Goal: Task Accomplishment & Management: Manage account settings

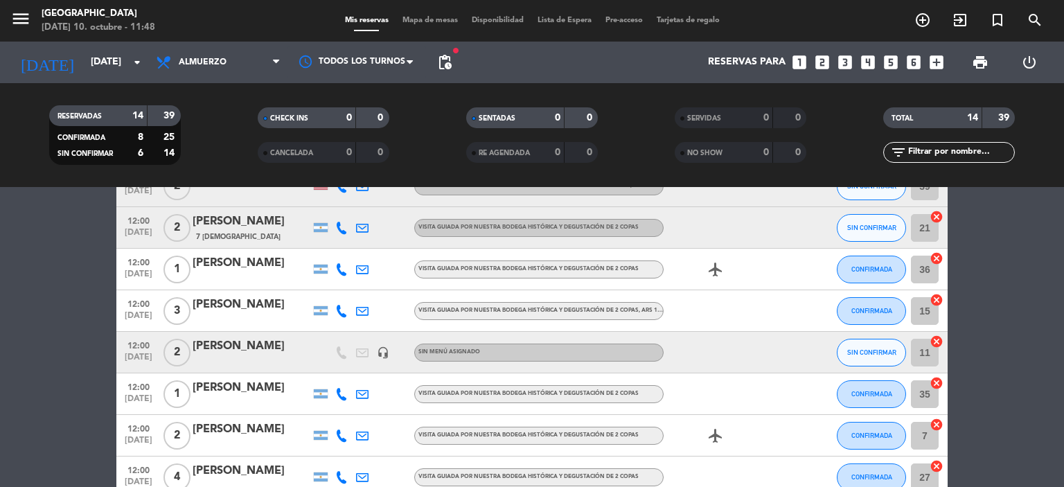
scroll to position [208, 0]
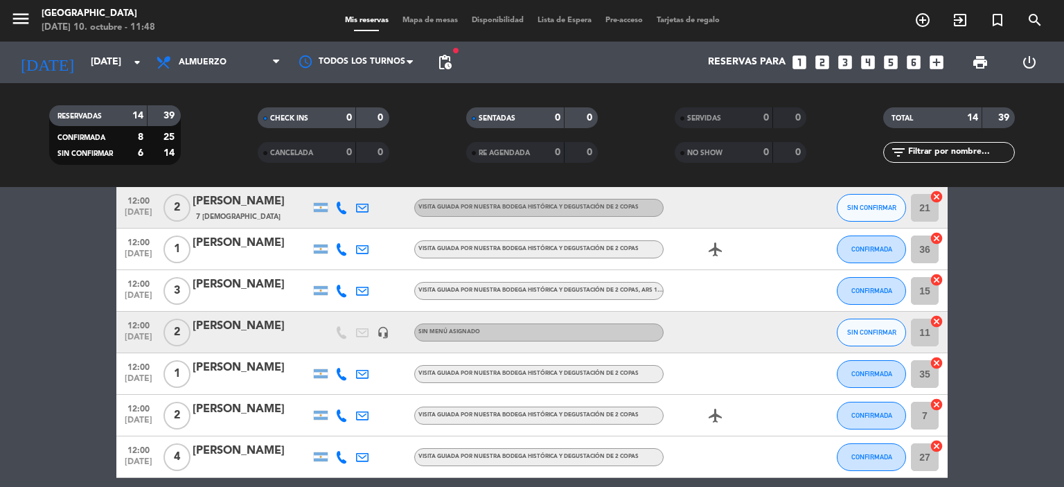
click at [263, 332] on div "[PERSON_NAME]" at bounding box center [252, 326] width 118 height 18
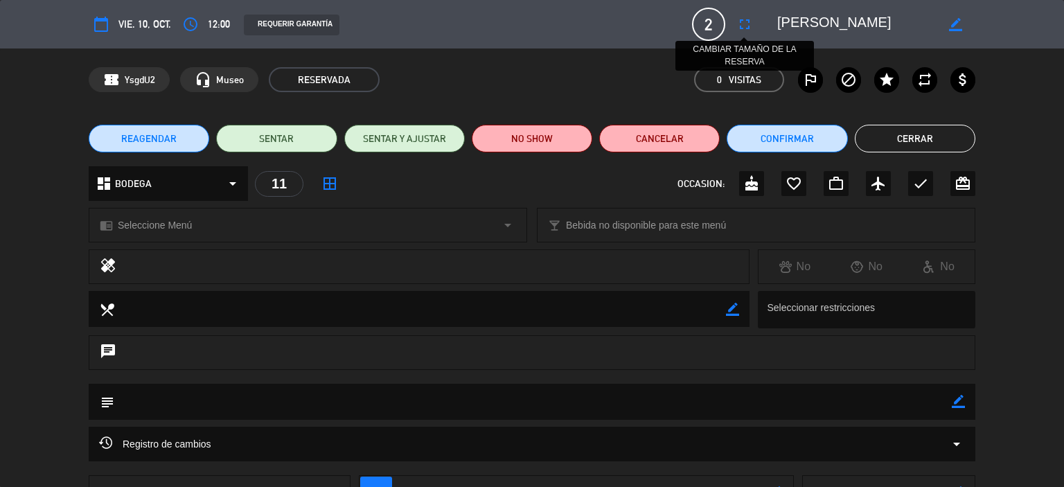
click at [746, 26] on icon "fullscreen" at bounding box center [744, 24] width 17 height 17
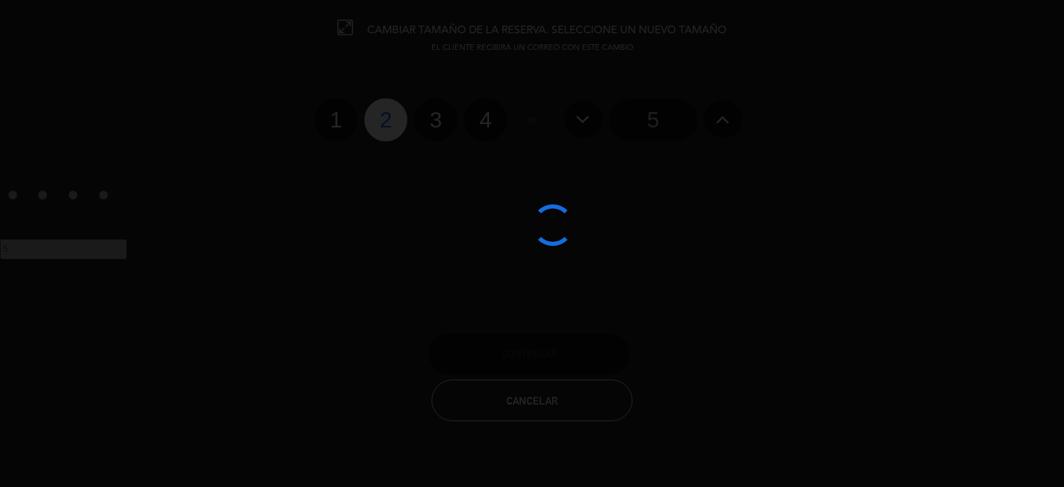
click at [482, 125] on div at bounding box center [532, 243] width 1064 height 487
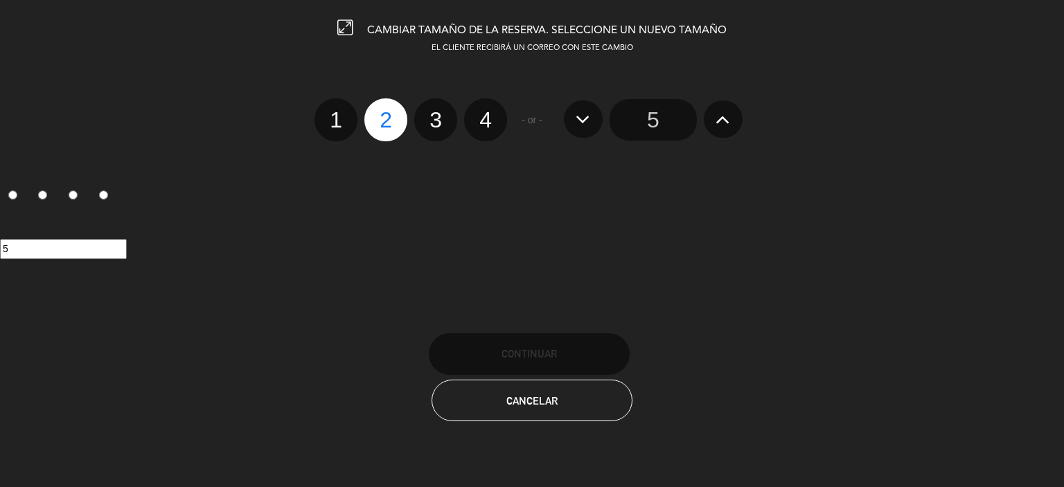
click at [497, 127] on label "4" at bounding box center [485, 119] width 43 height 43
click at [488, 112] on input "4" at bounding box center [483, 107] width 9 height 9
radio input "true"
radio input "false"
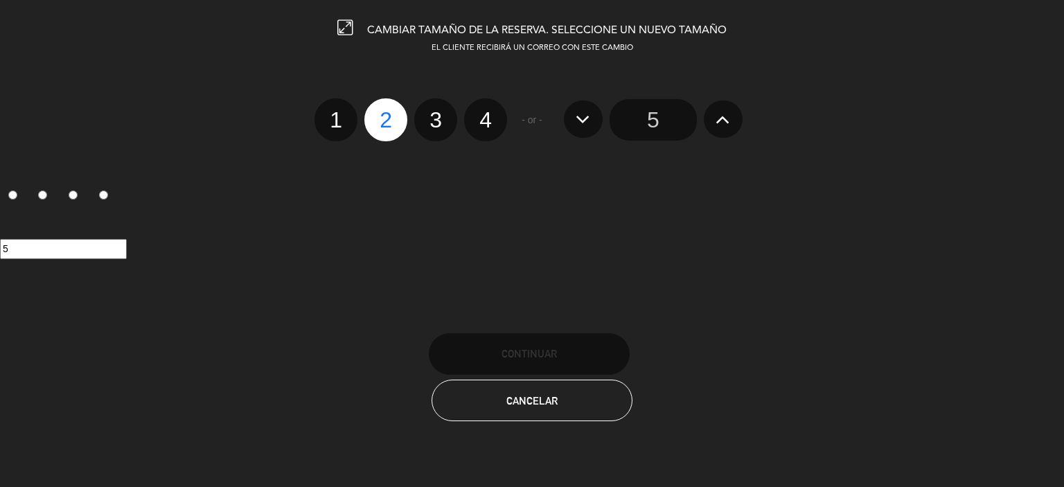
radio input "false"
radio input "true"
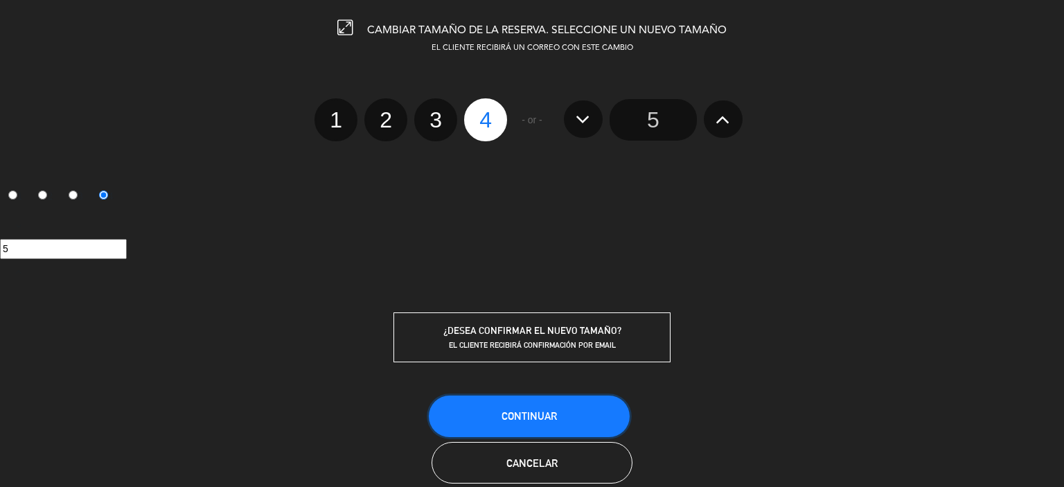
click at [574, 409] on button "Continuar" at bounding box center [529, 417] width 201 height 42
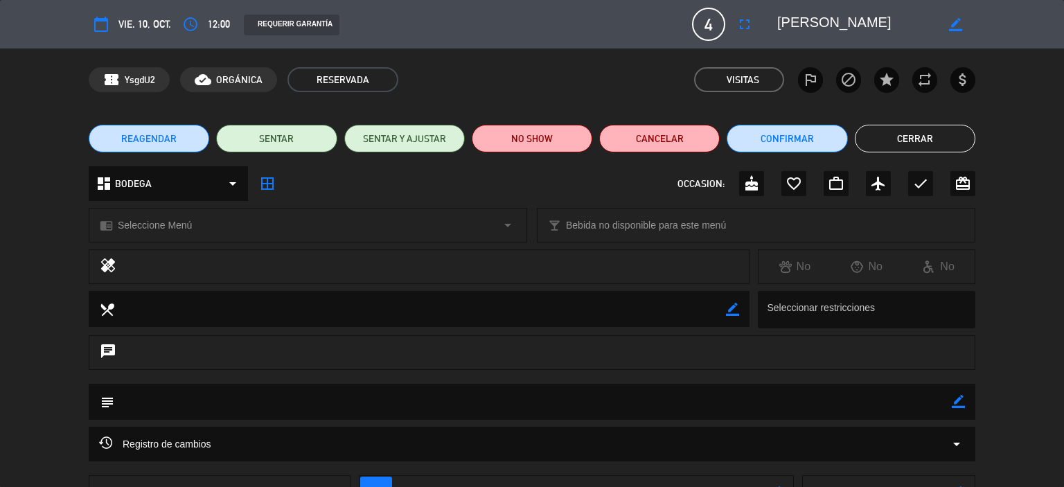
click at [956, 152] on button "Cerrar" at bounding box center [915, 139] width 121 height 28
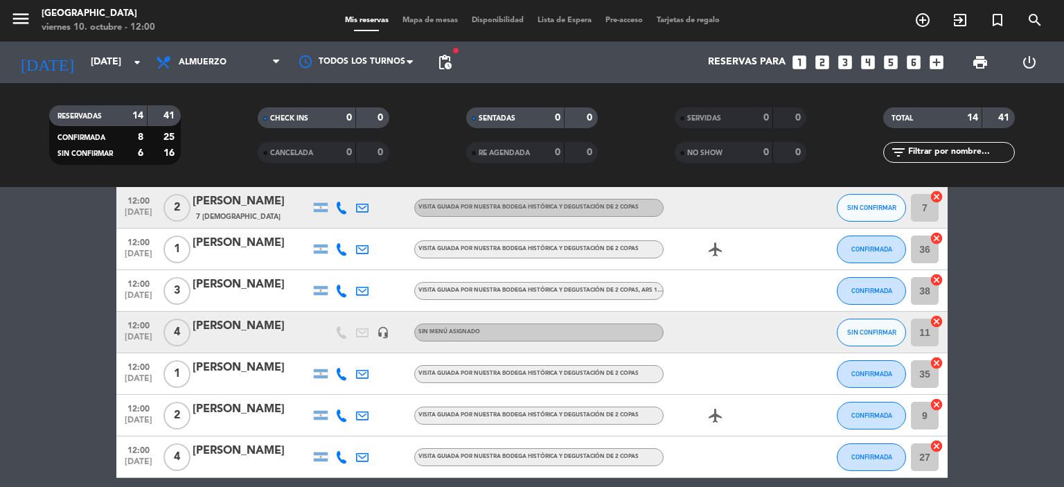
click at [292, 415] on div "[PERSON_NAME]" at bounding box center [252, 409] width 118 height 18
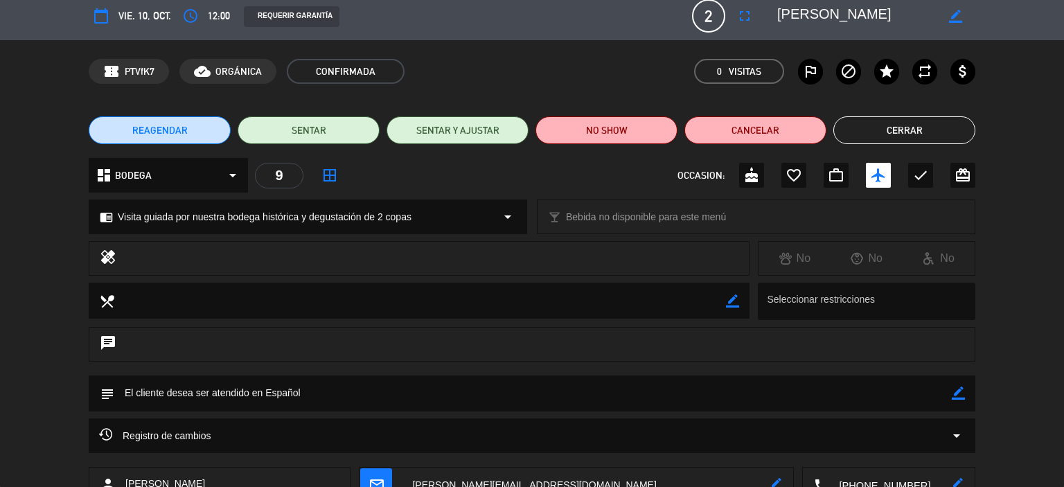
scroll to position [0, 0]
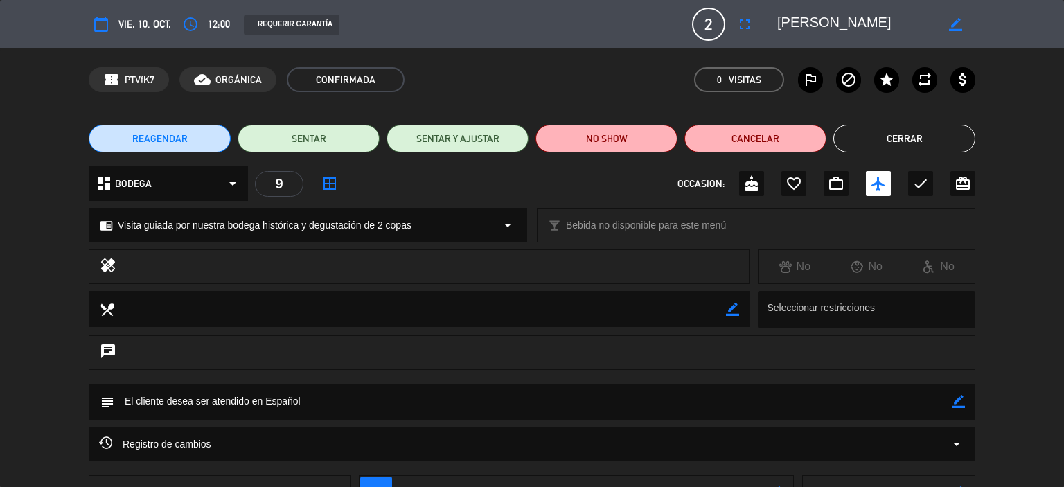
click at [903, 133] on button "Cerrar" at bounding box center [904, 139] width 142 height 28
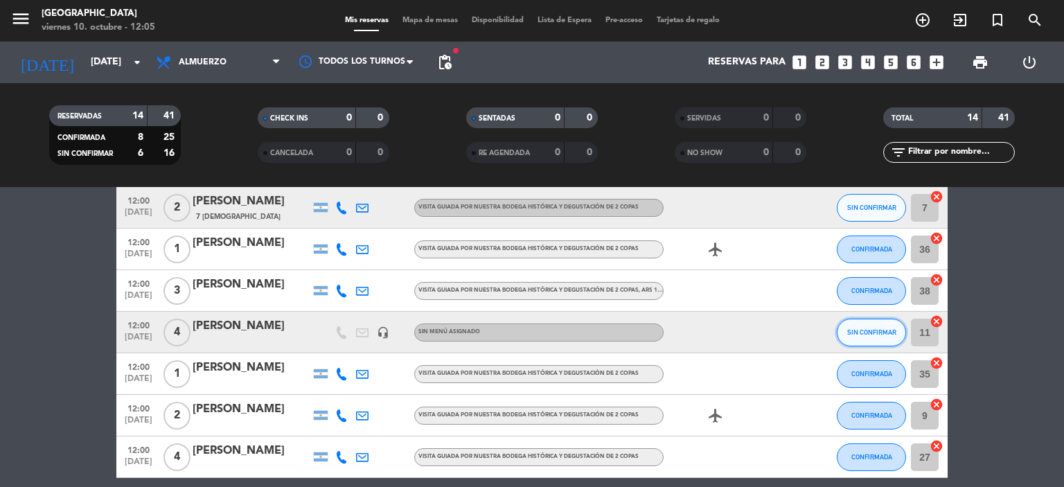
click at [862, 335] on span "SIN CONFIRMAR" at bounding box center [871, 332] width 49 height 8
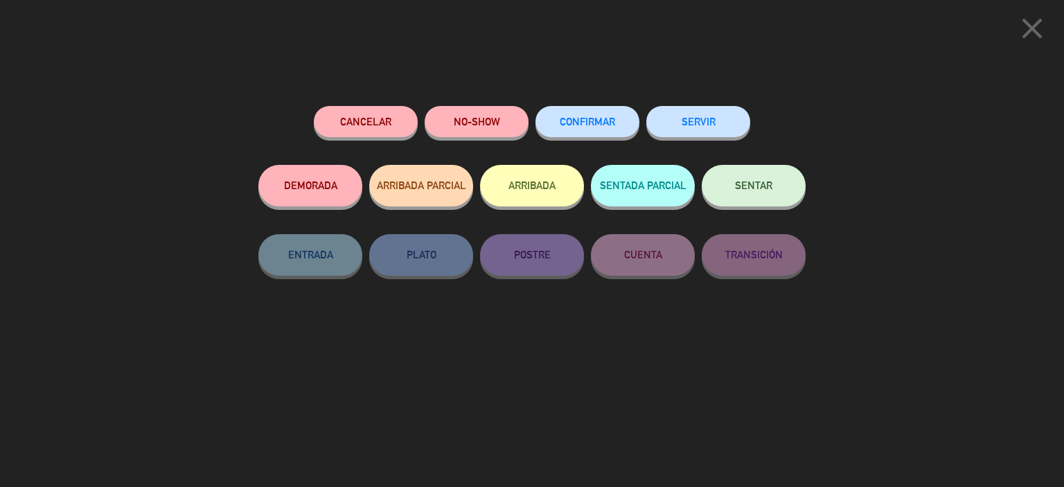
click at [565, 138] on div "CONFIRMAR" at bounding box center [587, 135] width 104 height 59
click at [571, 116] on button "CONFIRMAR" at bounding box center [587, 121] width 104 height 31
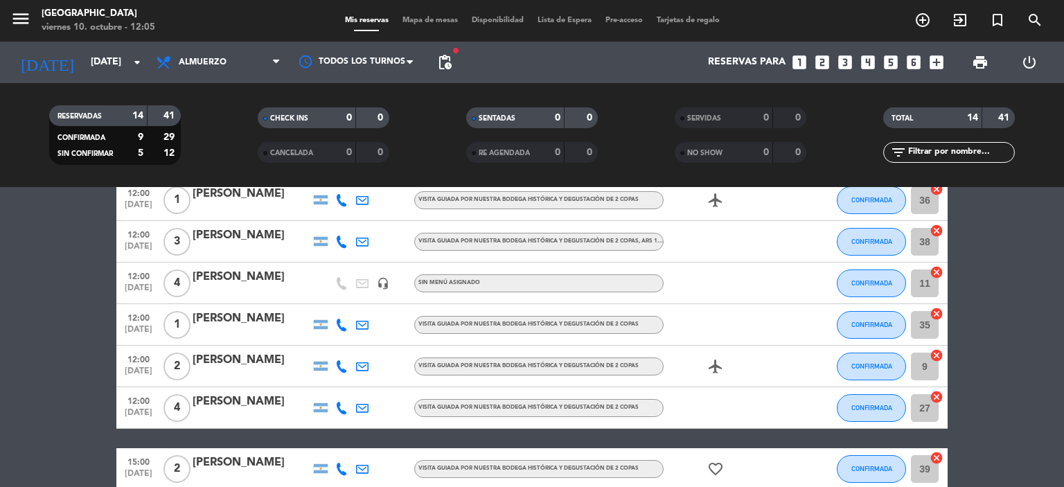
scroll to position [277, 0]
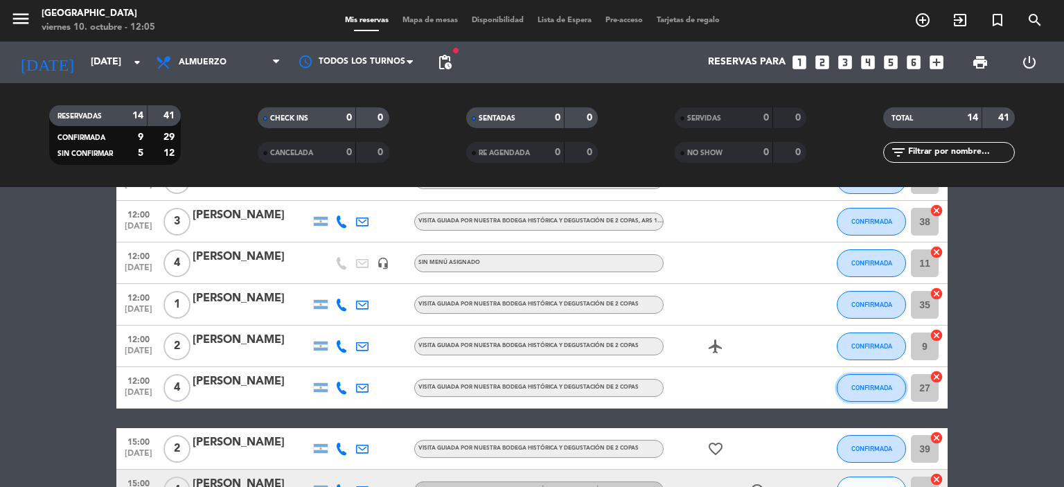
click at [847, 387] on button "CONFIRMADA" at bounding box center [871, 388] width 69 height 28
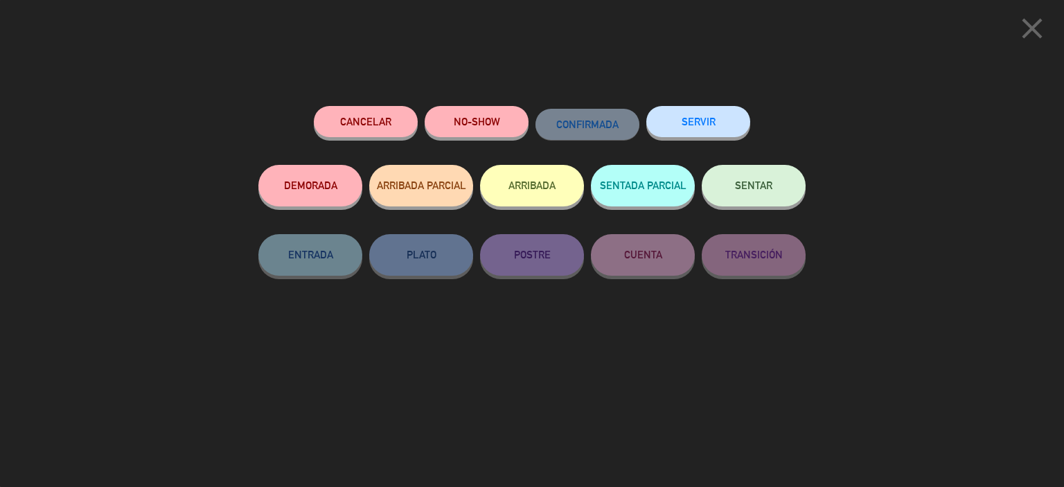
click at [482, 124] on button "NO-SHOW" at bounding box center [477, 121] width 104 height 31
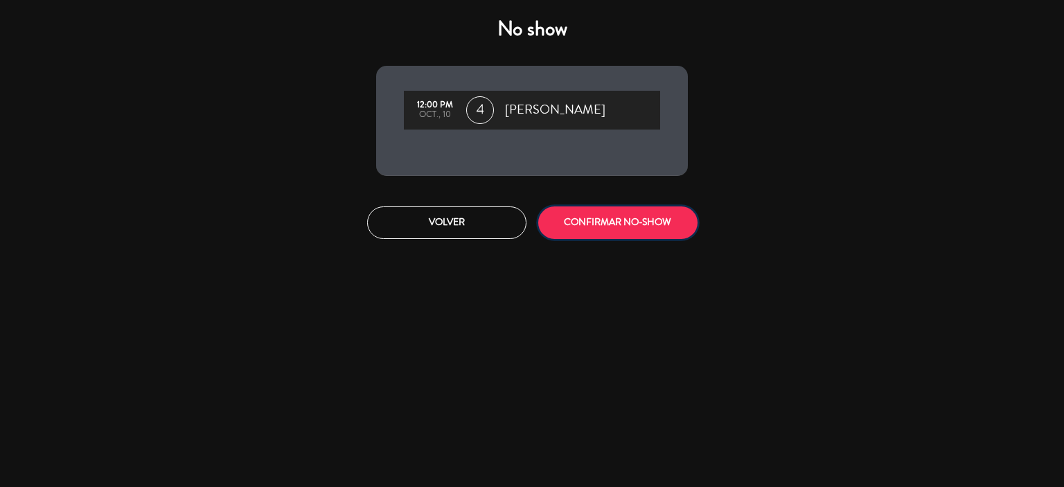
click at [612, 214] on button "CONFIRMAR NO-SHOW" at bounding box center [617, 222] width 159 height 33
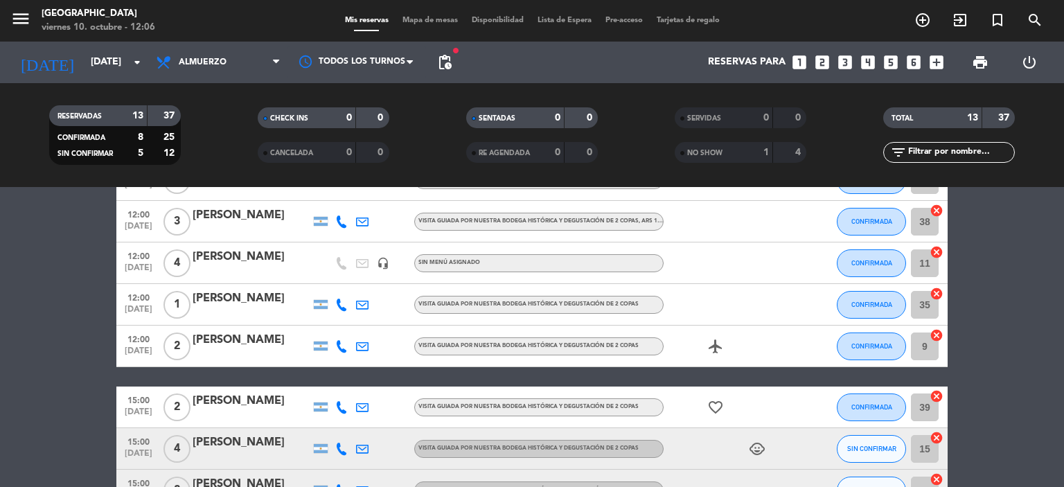
scroll to position [208, 0]
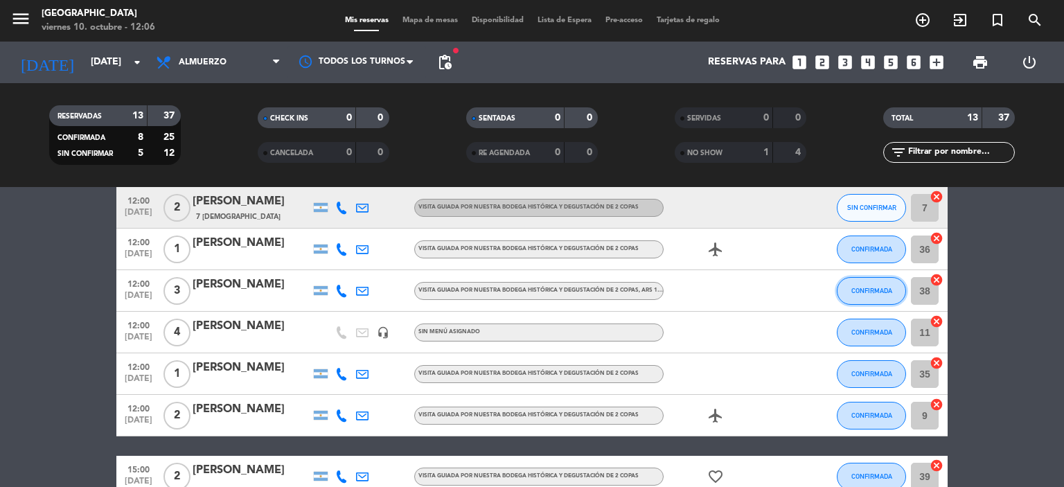
click at [867, 300] on button "CONFIRMADA" at bounding box center [871, 291] width 69 height 28
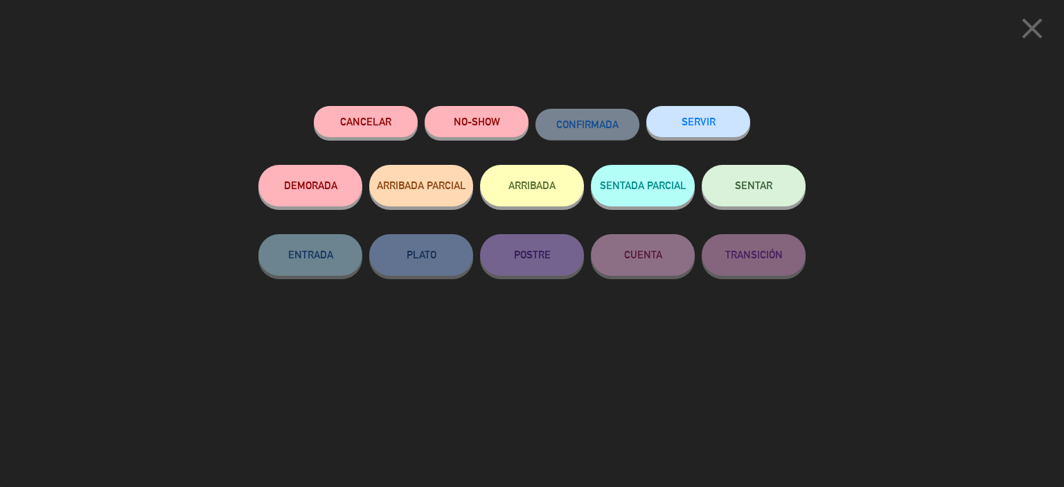
click at [475, 115] on button "NO-SHOW" at bounding box center [477, 121] width 104 height 31
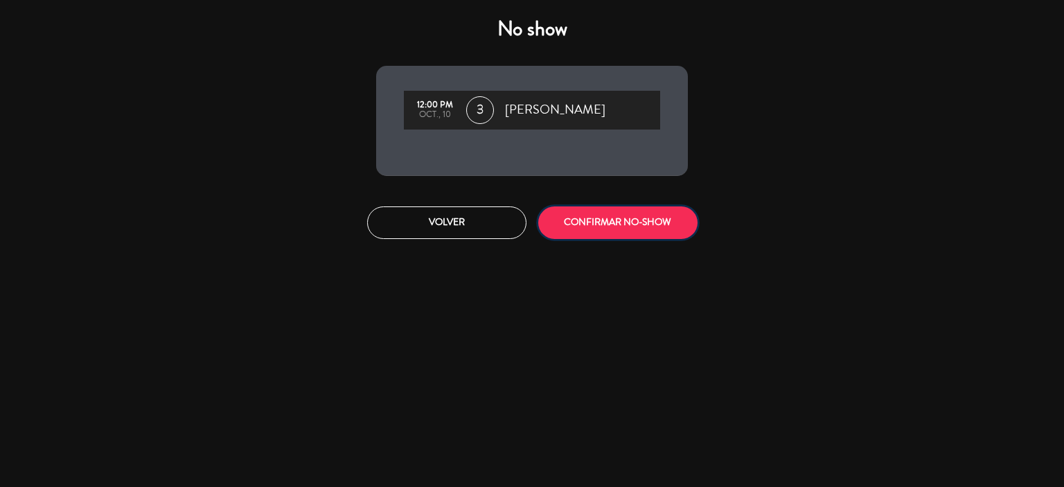
click at [586, 221] on button "CONFIRMAR NO-SHOW" at bounding box center [617, 222] width 159 height 33
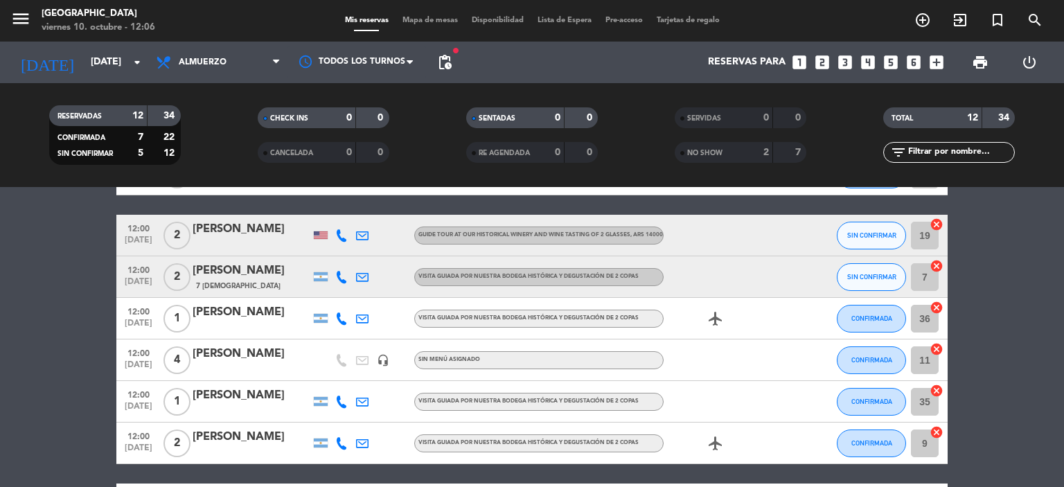
scroll to position [139, 0]
click at [871, 240] on button "SIN CONFIRMAR" at bounding box center [871, 236] width 69 height 28
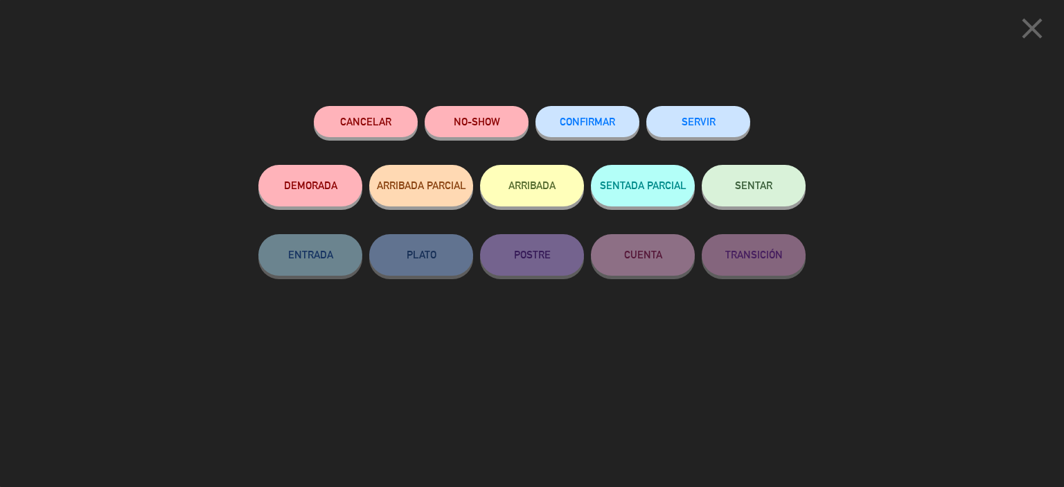
click at [1037, 26] on icon "close" at bounding box center [1032, 28] width 35 height 35
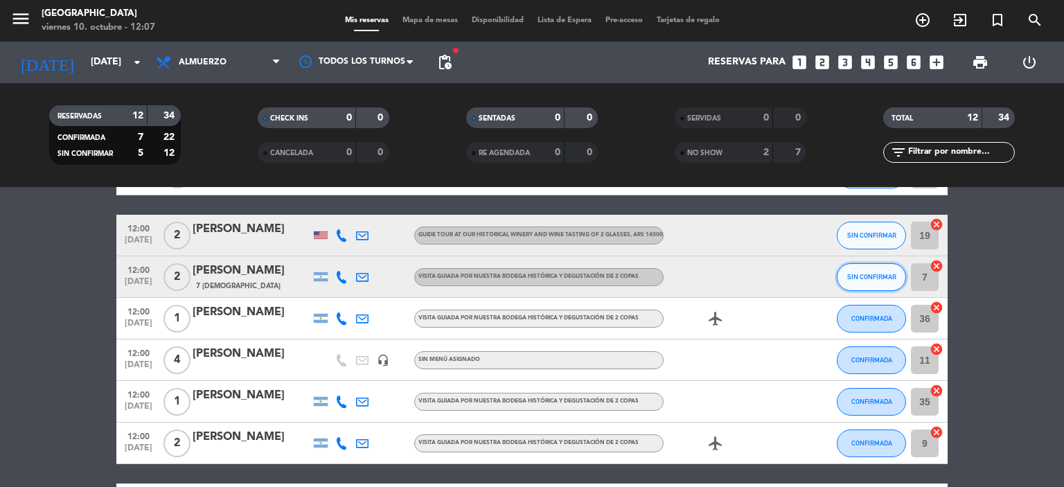
click at [885, 282] on button "SIN CONFIRMAR" at bounding box center [871, 277] width 69 height 28
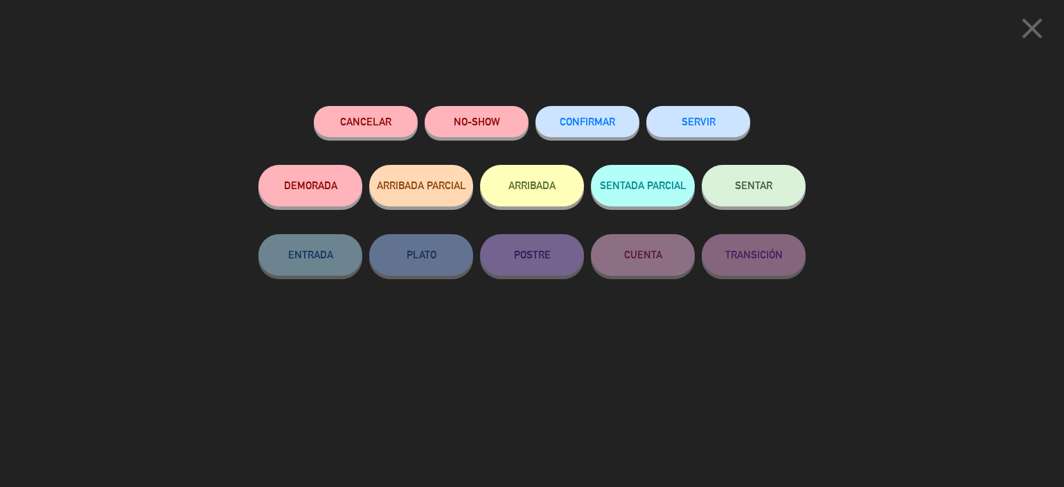
click at [515, 123] on button "NO-SHOW" at bounding box center [477, 121] width 104 height 31
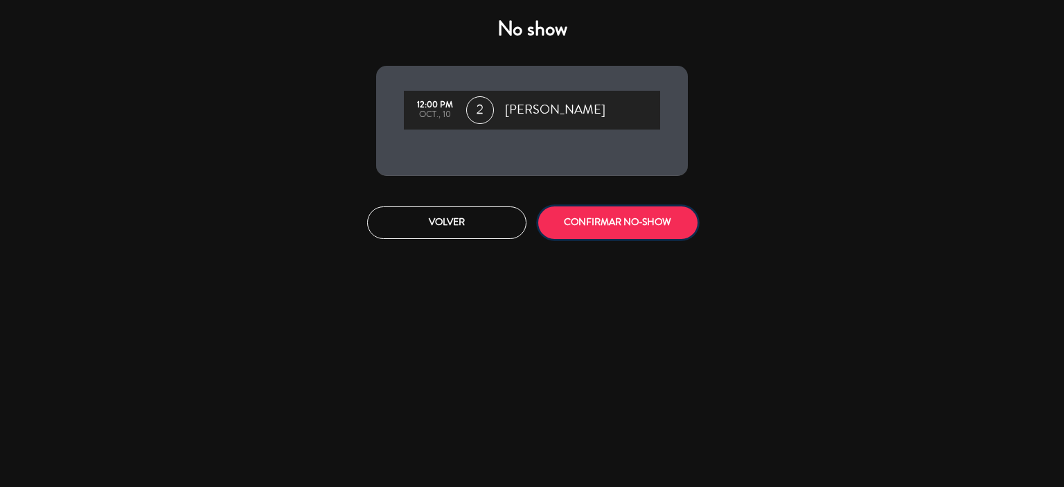
click at [586, 221] on button "CONFIRMAR NO-SHOW" at bounding box center [617, 222] width 159 height 33
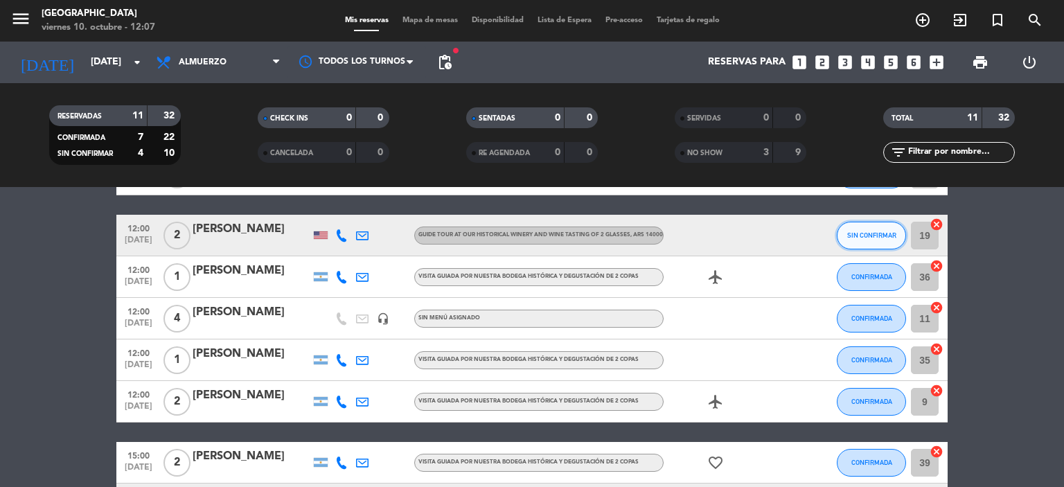
click at [871, 235] on span "SIN CONFIRMAR" at bounding box center [871, 235] width 49 height 8
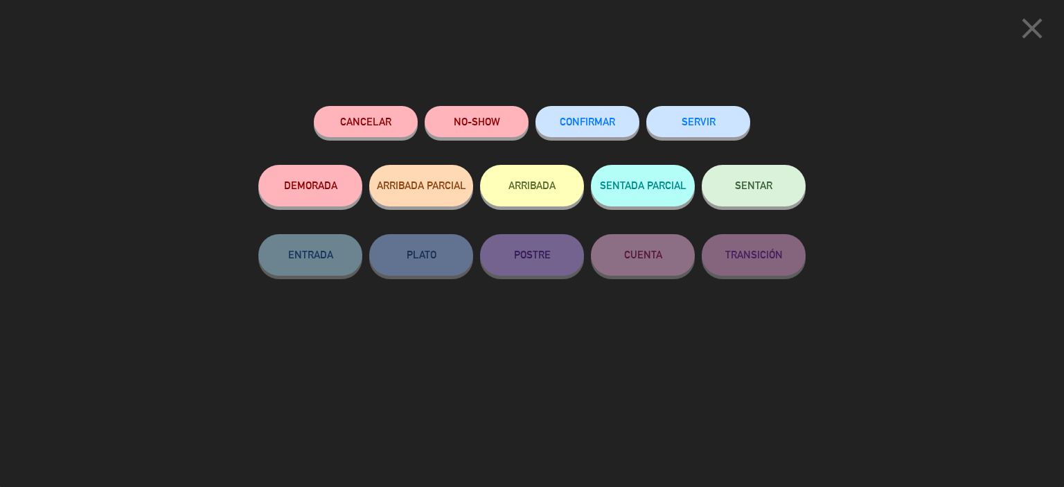
click at [504, 119] on button "NO-SHOW" at bounding box center [477, 121] width 104 height 31
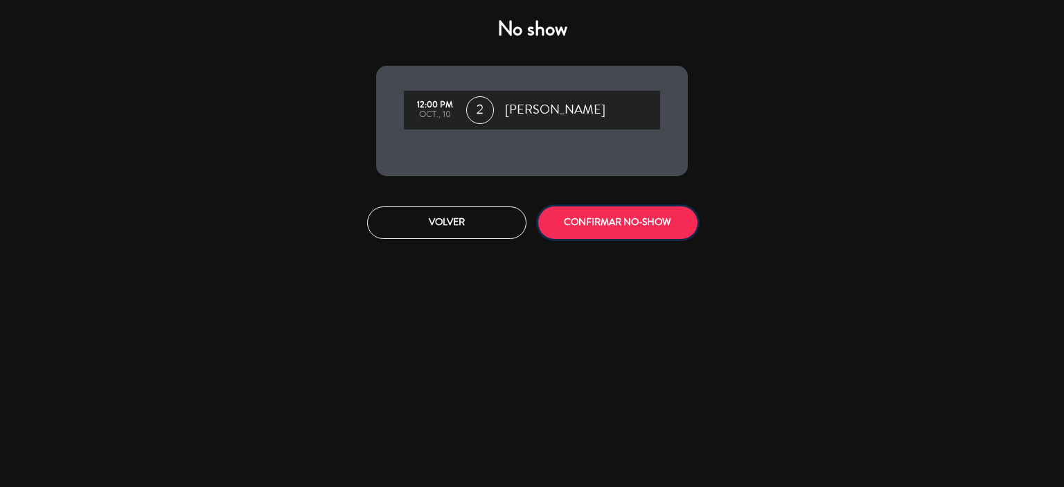
click at [596, 229] on button "CONFIRMAR NO-SHOW" at bounding box center [617, 222] width 159 height 33
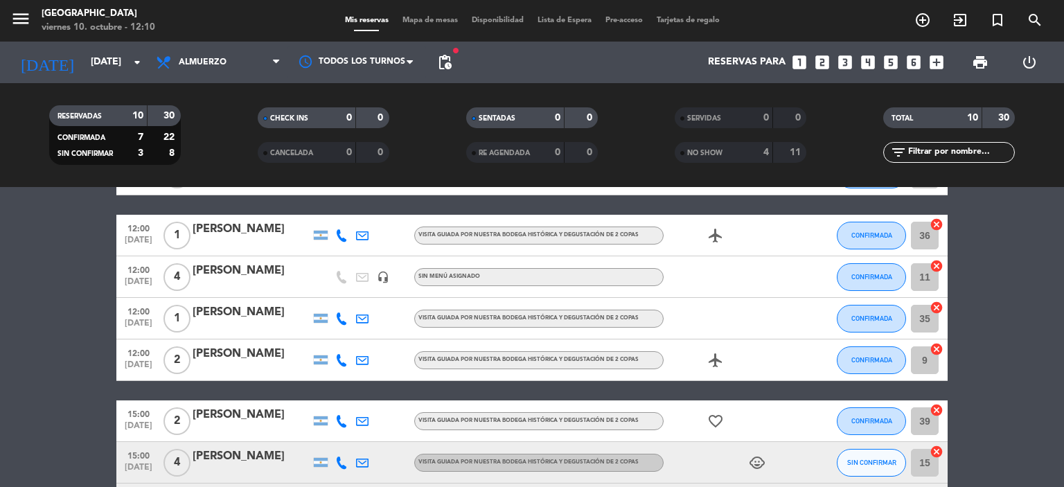
click at [718, 154] on span "NO SHOW" at bounding box center [704, 153] width 35 height 7
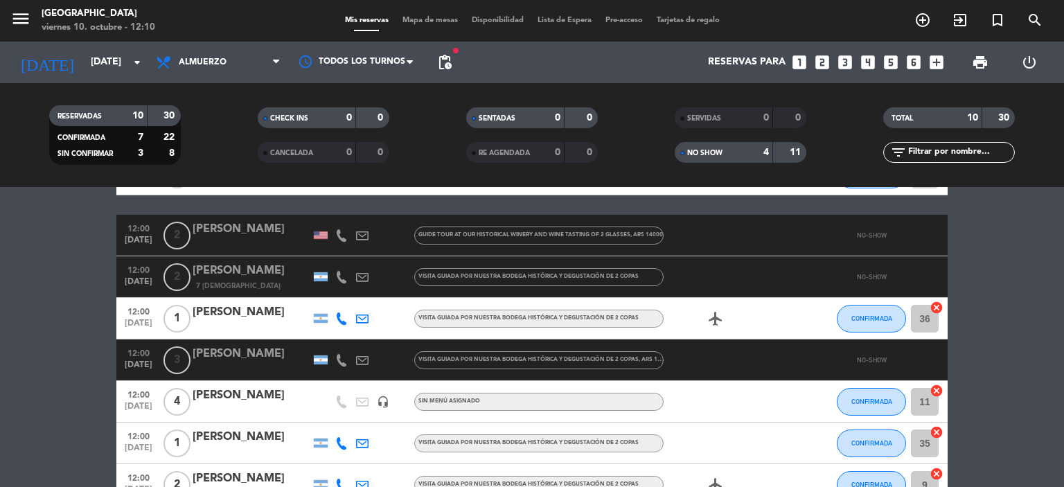
click at [283, 234] on div "[PERSON_NAME]" at bounding box center [252, 229] width 118 height 18
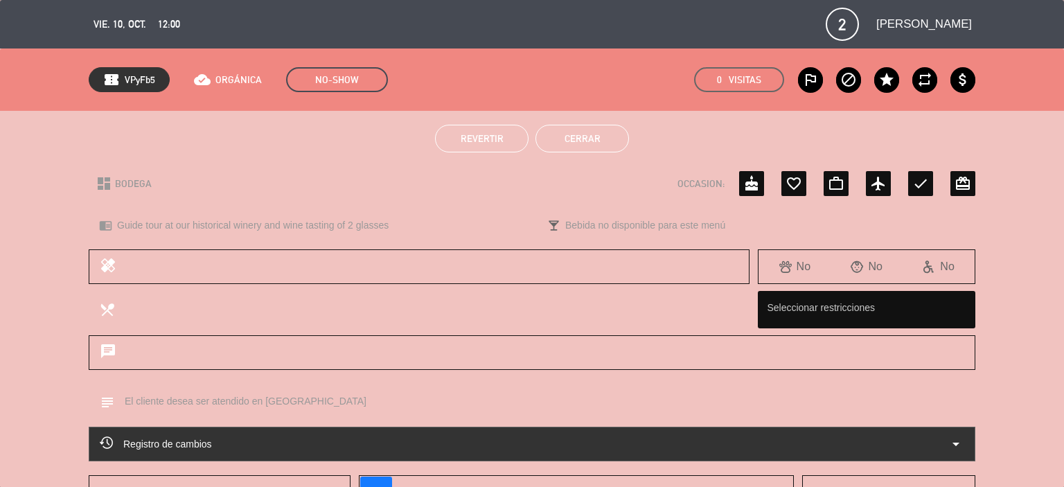
click at [500, 139] on span "Revertir" at bounding box center [482, 138] width 43 height 11
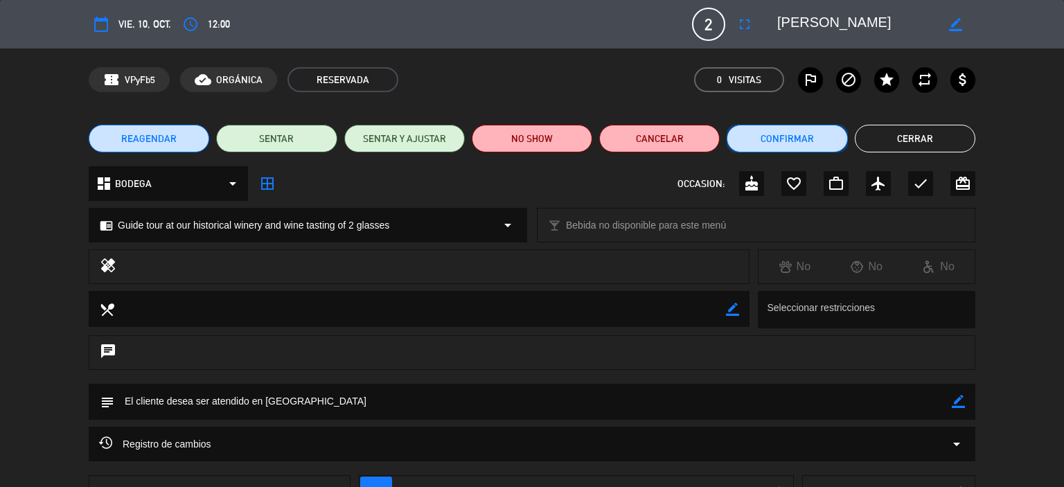
click at [743, 145] on button "Confirmar" at bounding box center [787, 139] width 121 height 28
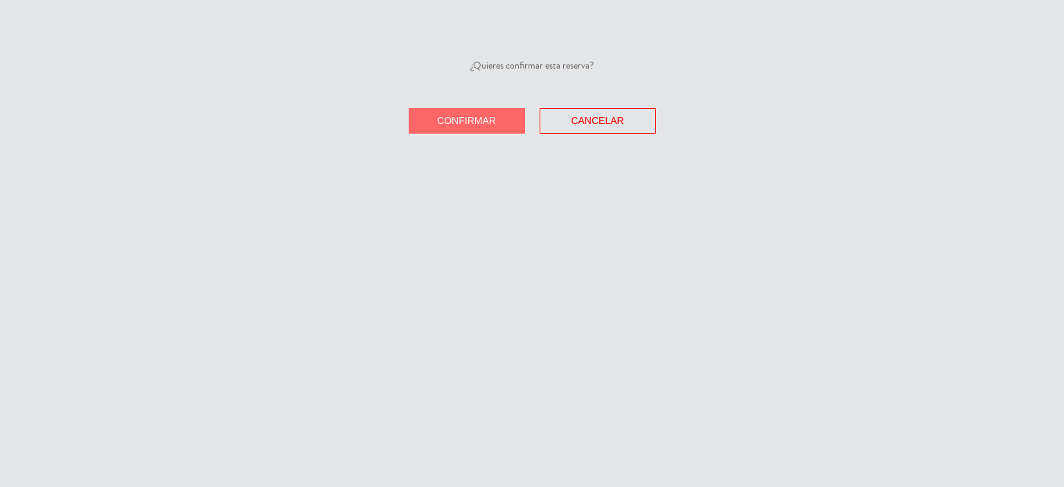
click at [507, 125] on button "Confirmar" at bounding box center [467, 121] width 116 height 26
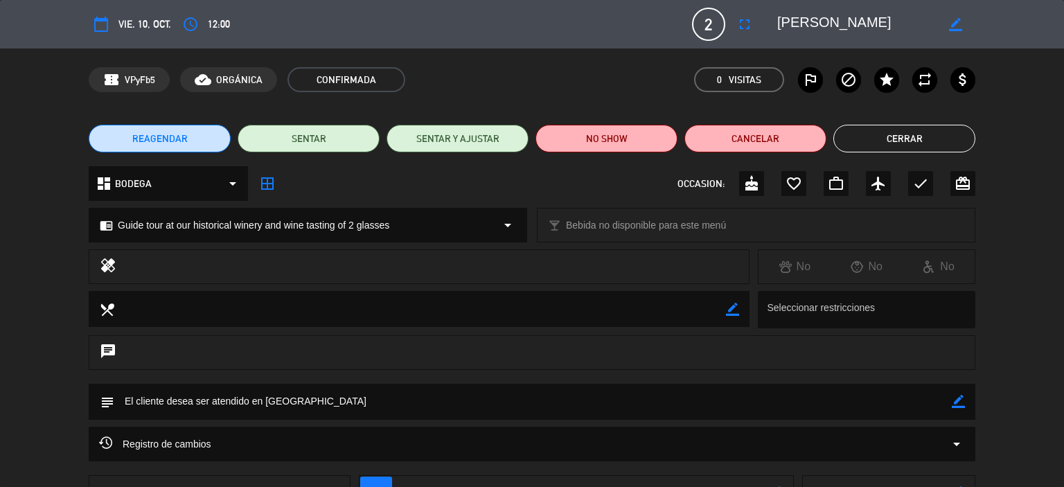
click at [898, 137] on button "Cerrar" at bounding box center [904, 139] width 142 height 28
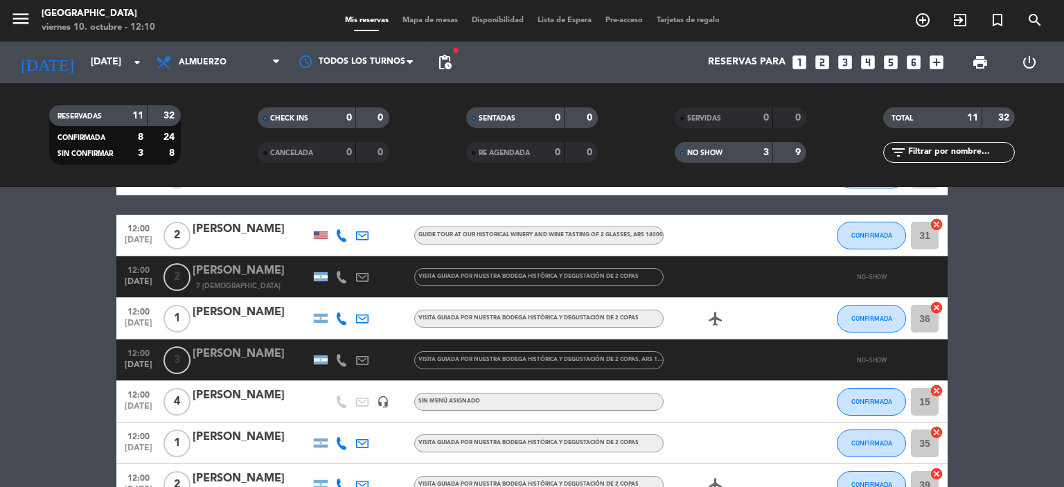
click at [726, 155] on div "NO SHOW" at bounding box center [710, 153] width 64 height 16
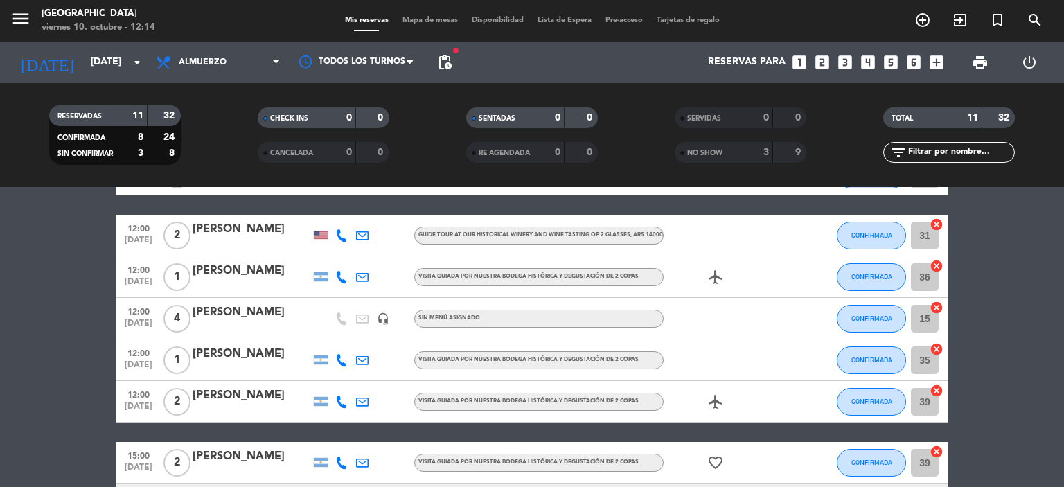
click at [741, 157] on div "NO SHOW" at bounding box center [710, 153] width 64 height 16
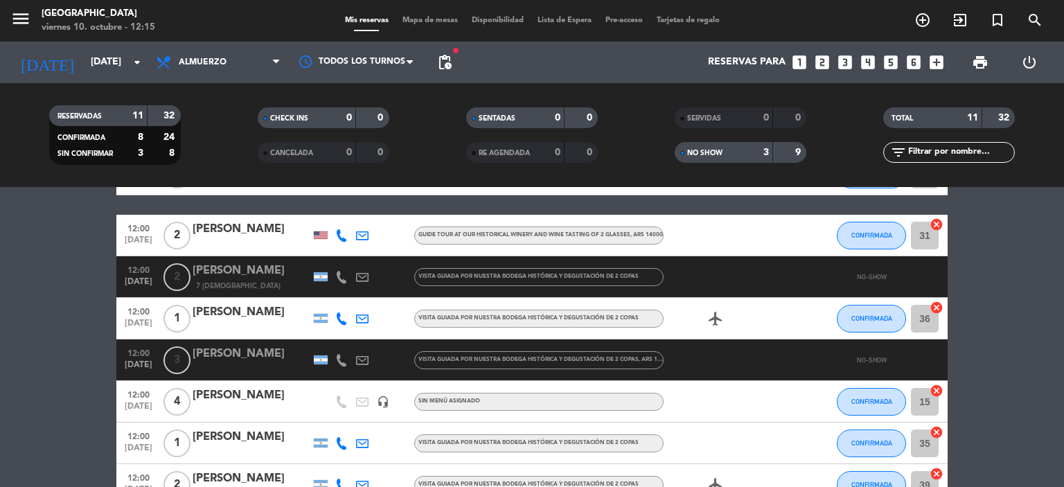
click at [274, 360] on div "[PERSON_NAME]" at bounding box center [252, 354] width 118 height 18
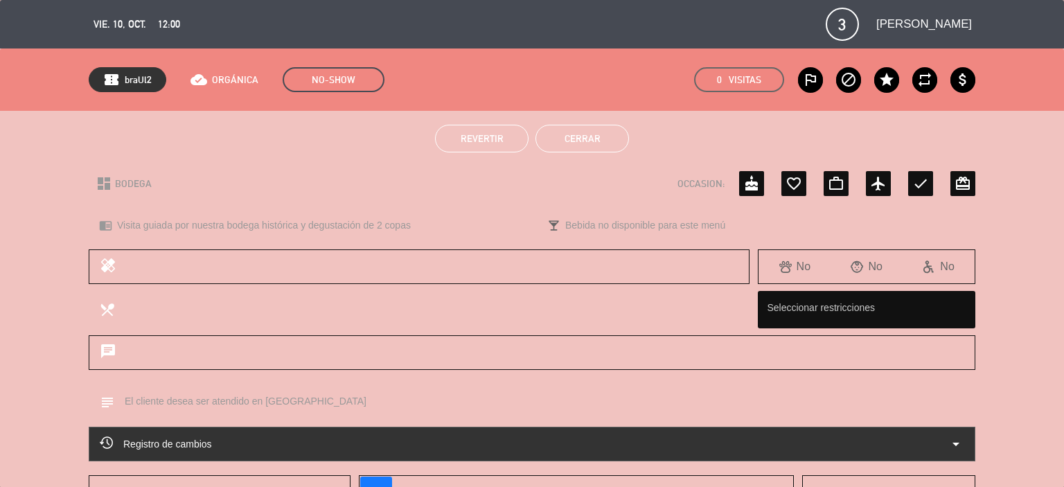
click at [493, 149] on button "Revertir" at bounding box center [482, 139] width 94 height 28
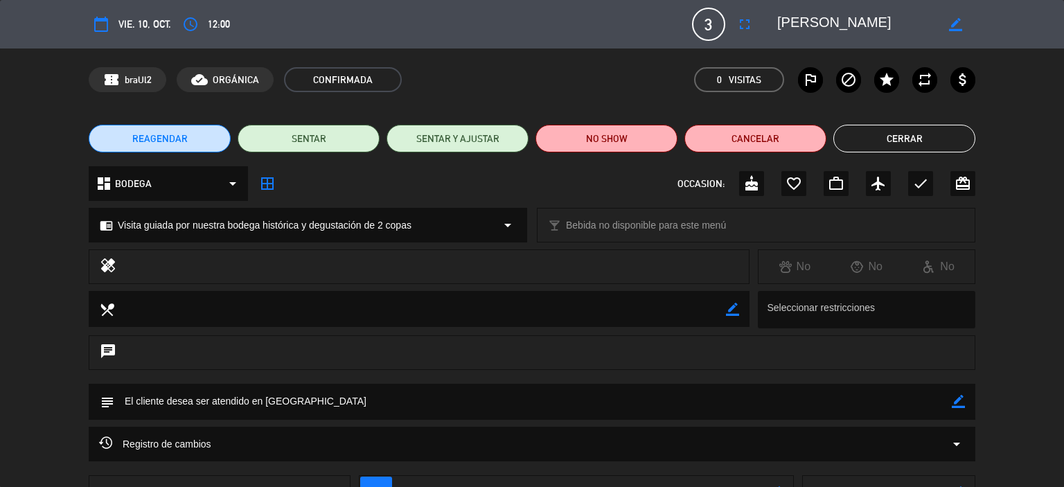
click at [926, 143] on button "Cerrar" at bounding box center [904, 139] width 142 height 28
